Goal: Information Seeking & Learning: Find contact information

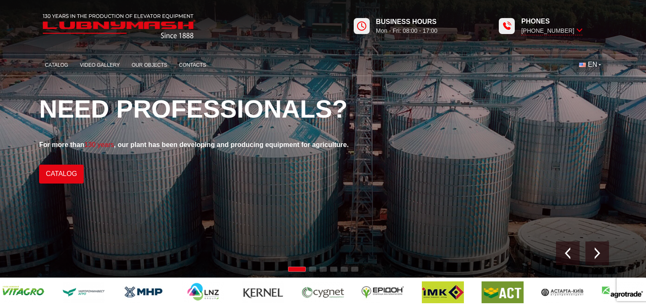
click at [600, 65] on button "EN" at bounding box center [590, 64] width 34 height 15
click at [55, 67] on link "Catalog" at bounding box center [56, 65] width 35 height 16
click at [201, 63] on link "Contacts" at bounding box center [192, 65] width 39 height 16
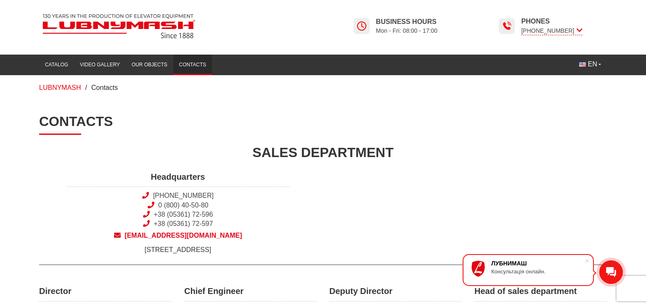
drag, startPoint x: 282, startPoint y: 251, endPoint x: 73, endPoint y: 251, distance: 209.3
click at [73, 251] on span "[STREET_ADDRESS]" at bounding box center [177, 249] width 223 height 9
copy span "[STREET_ADDRESS]"
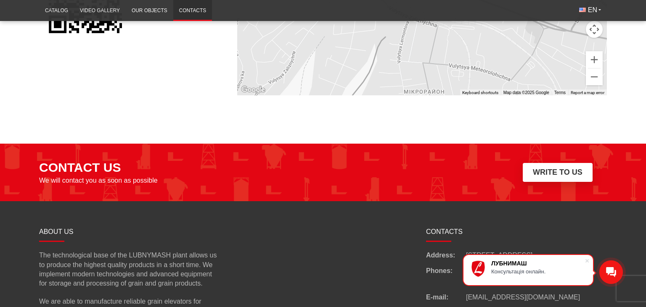
scroll to position [644, 0]
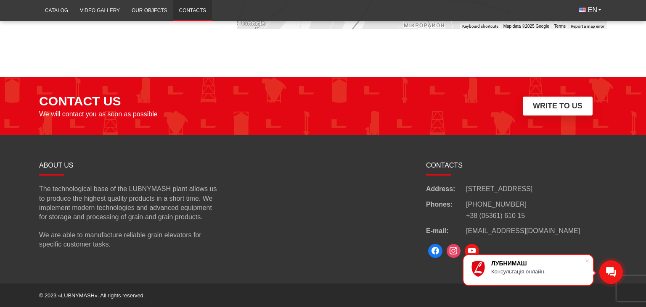
drag, startPoint x: 537, startPoint y: 203, endPoint x: 467, endPoint y: 203, distance: 70.6
click at [467, 203] on div "Phones: +38 (050) 308 41 99 +38 (05361) 610 15" at bounding box center [516, 210] width 181 height 21
copy link "[PHONE_NUMBER]"
drag, startPoint x: 529, startPoint y: 230, endPoint x: 465, endPoint y: 231, distance: 64.3
click at [465, 231] on div "E-mail: info@lubnymash.com" at bounding box center [516, 231] width 181 height 9
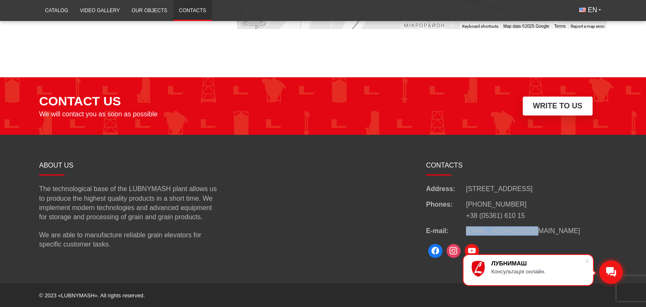
copy div "[EMAIL_ADDRESS][DOMAIN_NAME]"
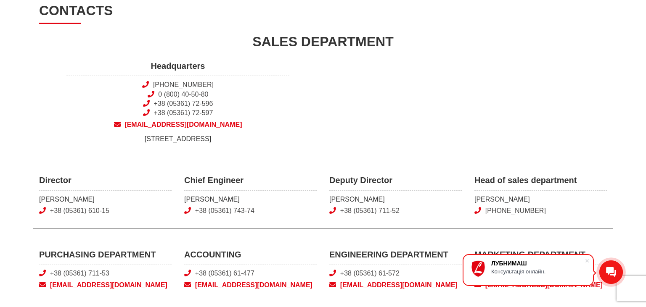
scroll to position [0, 0]
